Goal: Navigation & Orientation: Find specific page/section

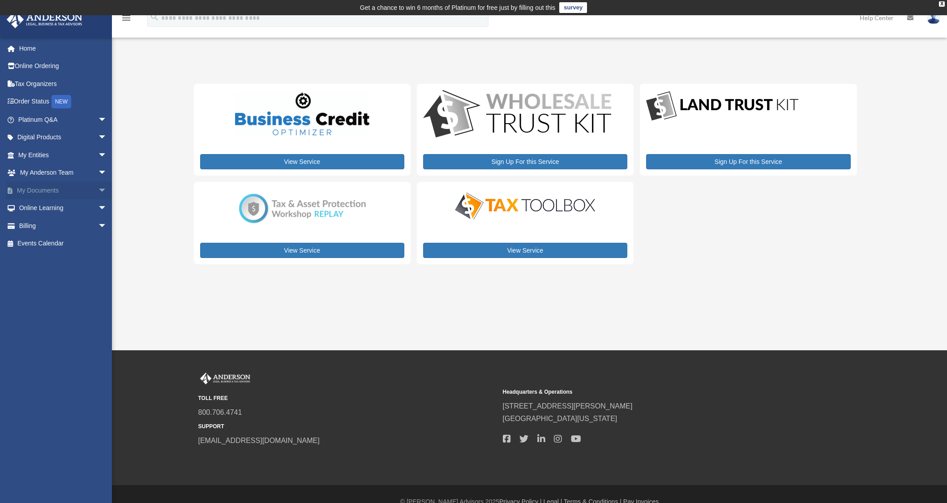
click at [98, 191] on span "arrow_drop_down" at bounding box center [107, 190] width 18 height 18
click at [80, 207] on link "Box" at bounding box center [67, 208] width 108 height 18
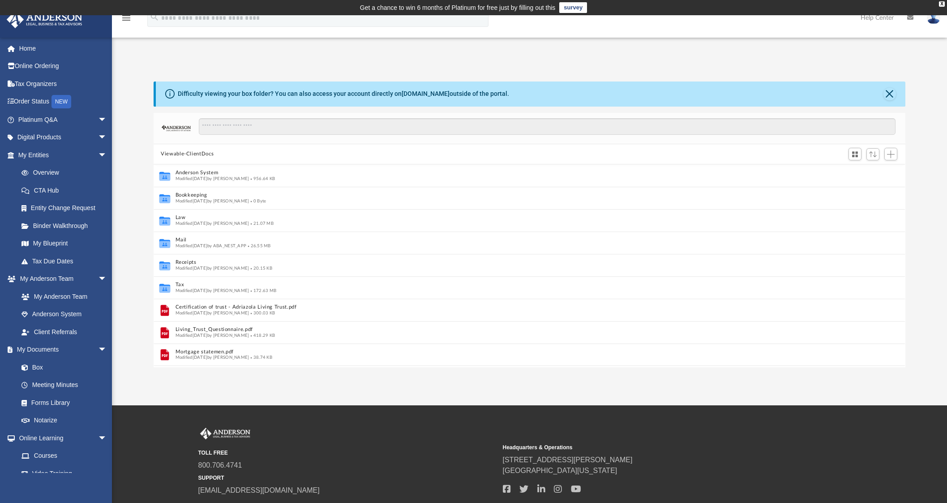
scroll to position [9, 9]
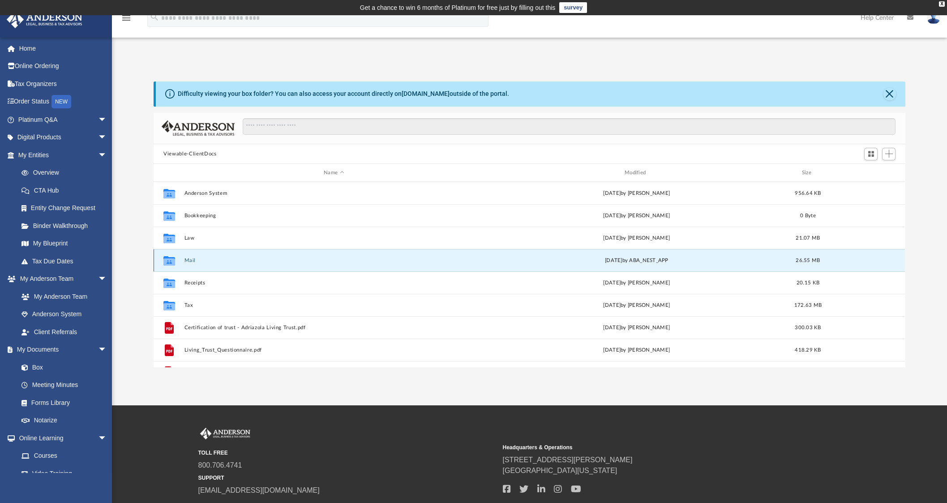
click at [189, 258] on button "Mail" at bounding box center [333, 260] width 299 height 6
click at [192, 260] on button "Mail" at bounding box center [333, 260] width 299 height 6
click at [188, 260] on button "Mail" at bounding box center [333, 260] width 299 height 6
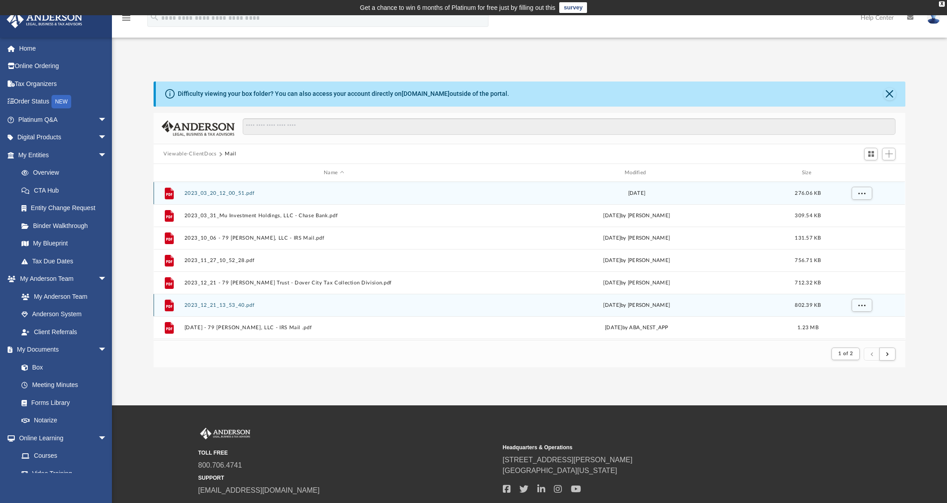
scroll to position [9, 9]
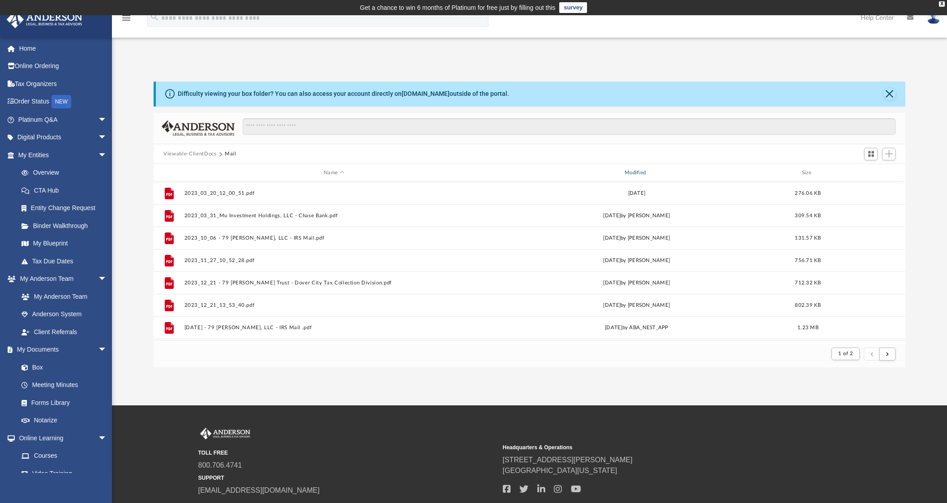
click at [648, 174] on div "Modified" at bounding box center [636, 173] width 299 height 8
click at [644, 171] on div "Modified" at bounding box center [636, 173] width 299 height 8
click at [648, 172] on span "Modified" at bounding box center [648, 173] width 4 height 4
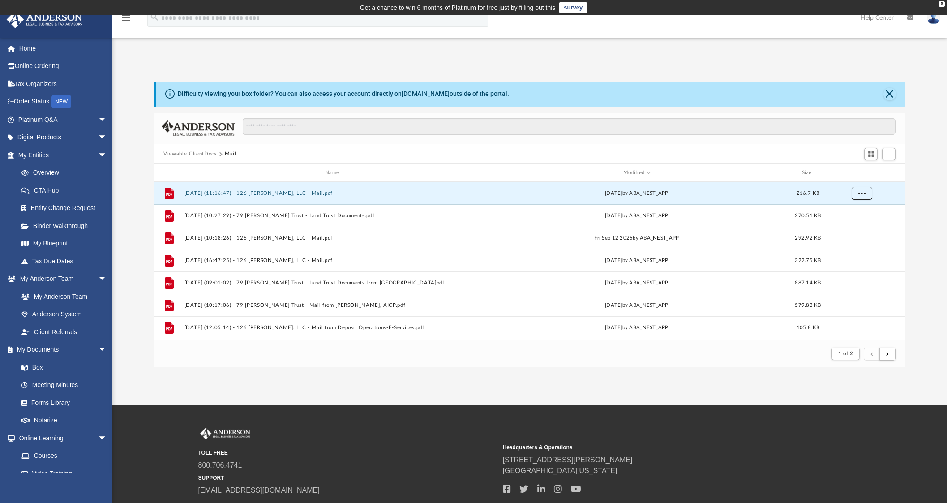
click at [855, 194] on button "More options" at bounding box center [861, 193] width 21 height 13
click at [854, 209] on li "Preview" at bounding box center [853, 210] width 26 height 9
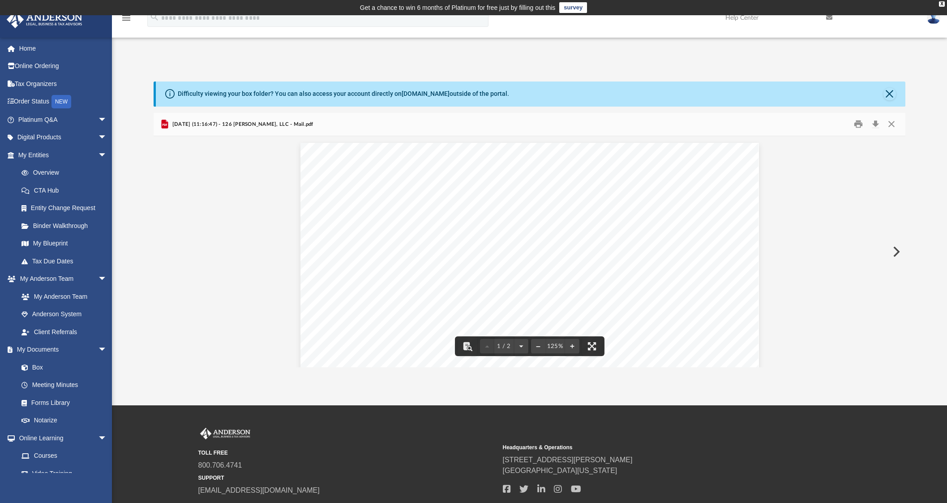
scroll to position [0, 0]
click at [897, 91] on div "Difficulty viewing your box folder? You can also access your account directly o…" at bounding box center [530, 93] width 749 height 25
click at [891, 95] on button "Close" at bounding box center [889, 94] width 13 height 13
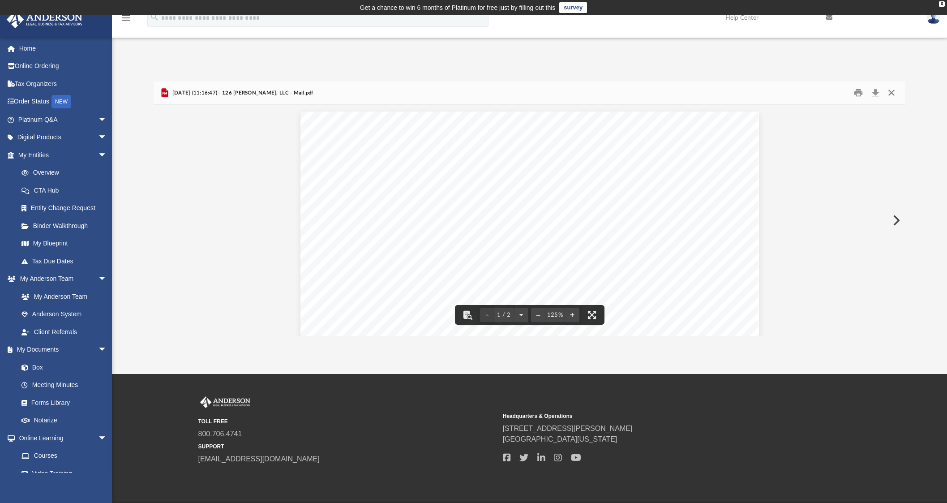
click at [887, 94] on button "Close" at bounding box center [891, 93] width 16 height 14
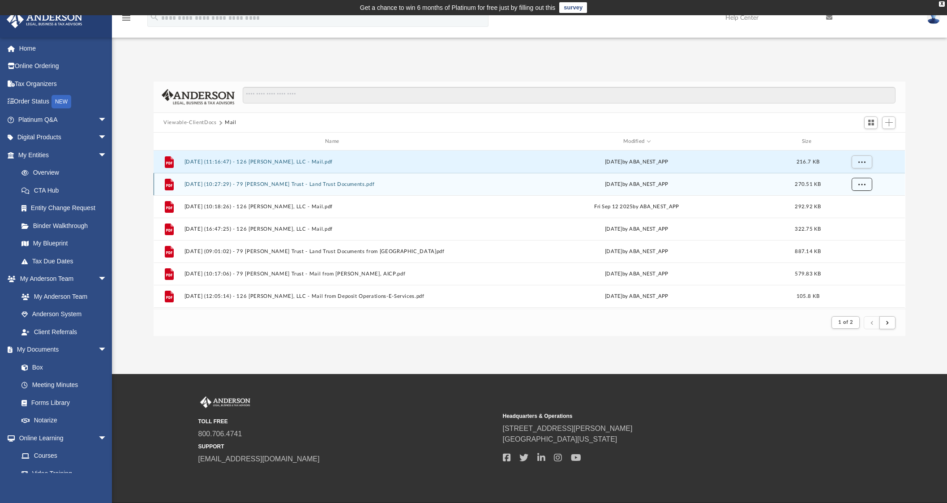
click at [869, 184] on button "More options" at bounding box center [861, 184] width 21 height 13
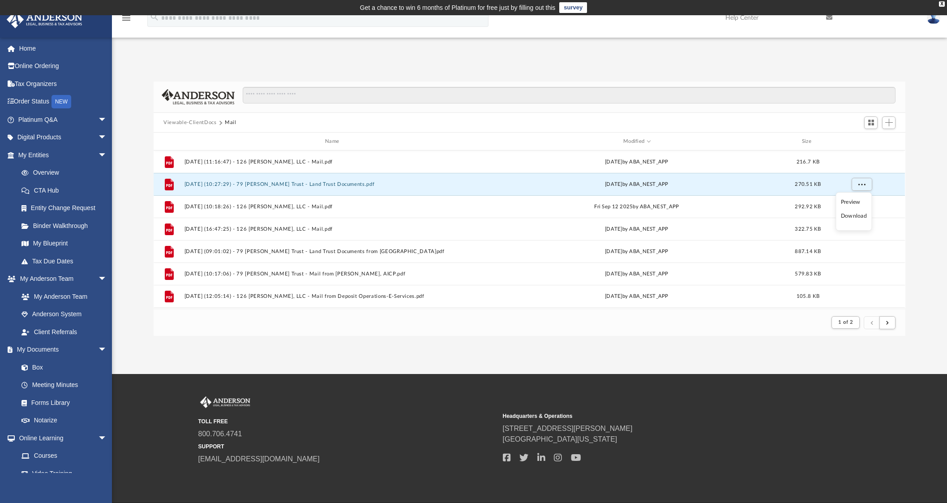
click at [860, 201] on li "Preview" at bounding box center [853, 201] width 26 height 9
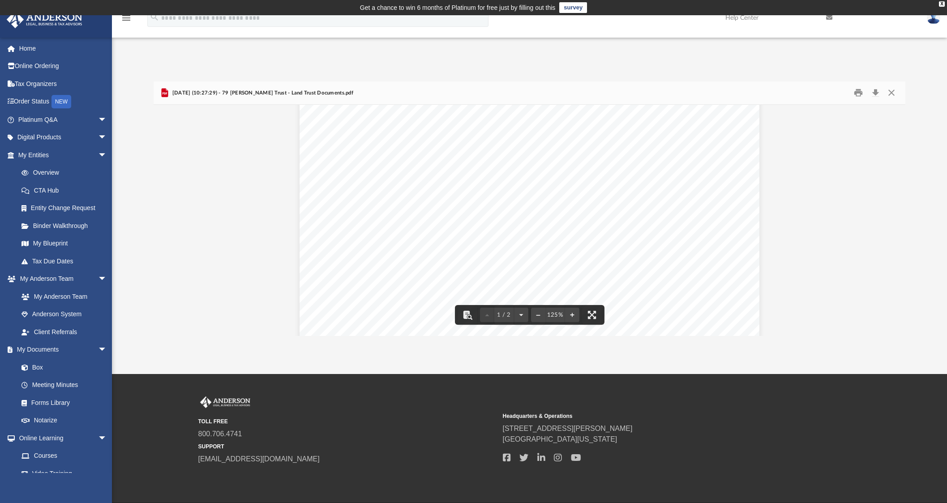
scroll to position [149, 0]
click at [444, 222] on div "Page 1" at bounding box center [528, 256] width 459 height 589
drag, startPoint x: 409, startPoint y: 176, endPoint x: 387, endPoint y: 172, distance: 22.8
click at [387, 174] on div "Page 1" at bounding box center [528, 107] width 459 height 589
